Goal: Task Accomplishment & Management: Manage account settings

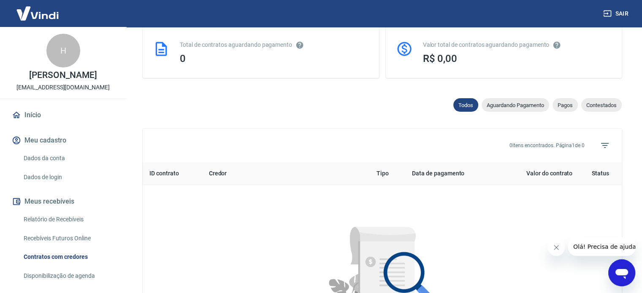
click at [46, 167] on link "Dados da conta" at bounding box center [68, 158] width 96 height 17
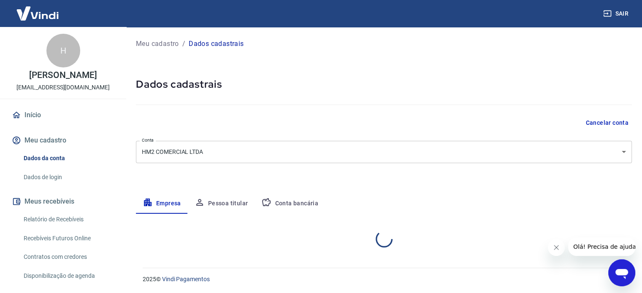
select select "SP"
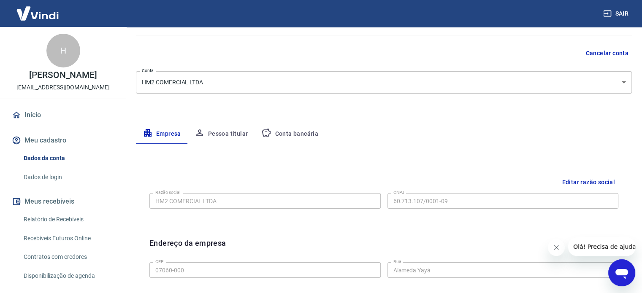
scroll to position [84, 0]
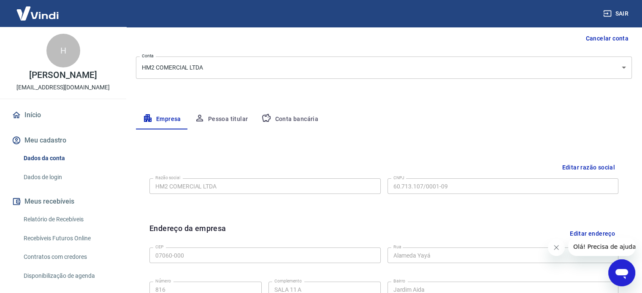
click at [281, 123] on button "Conta bancária" at bounding box center [289, 119] width 70 height 20
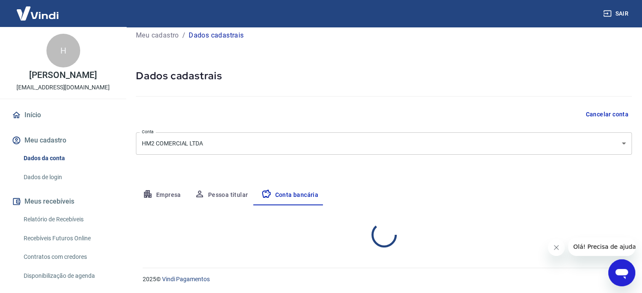
select select "1"
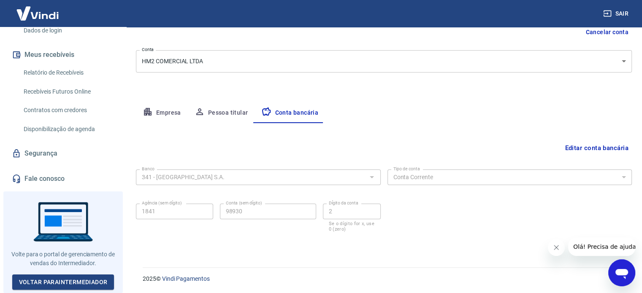
scroll to position [152, 0]
click at [69, 281] on link "Voltar para Intermediador" at bounding box center [63, 283] width 102 height 16
